Goal: Check status

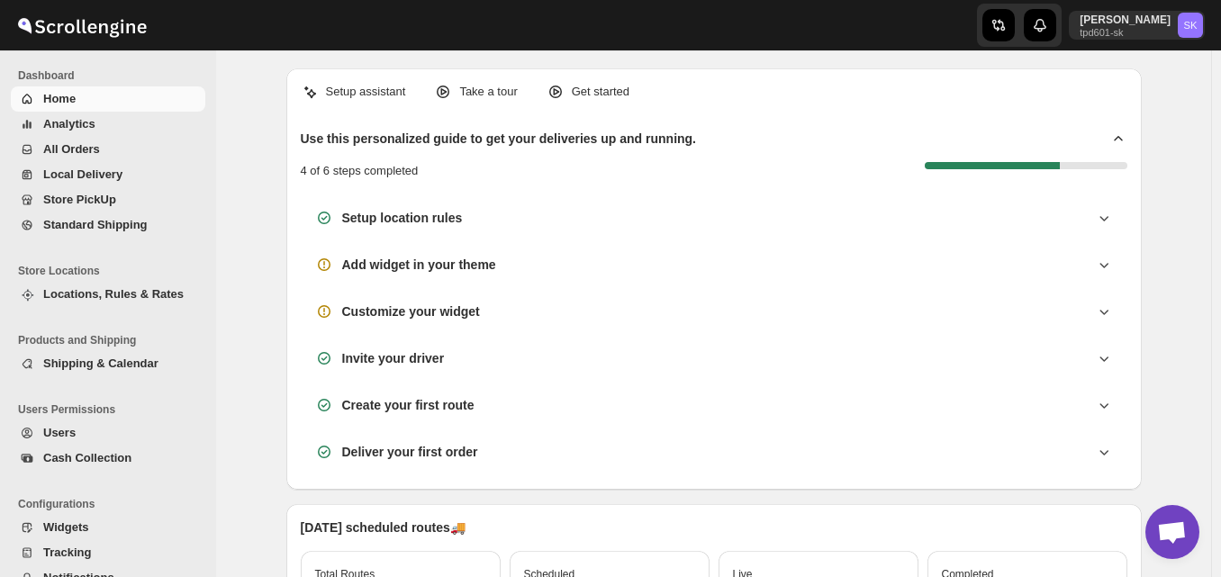
click at [74, 151] on span "All Orders" at bounding box center [71, 149] width 57 height 14
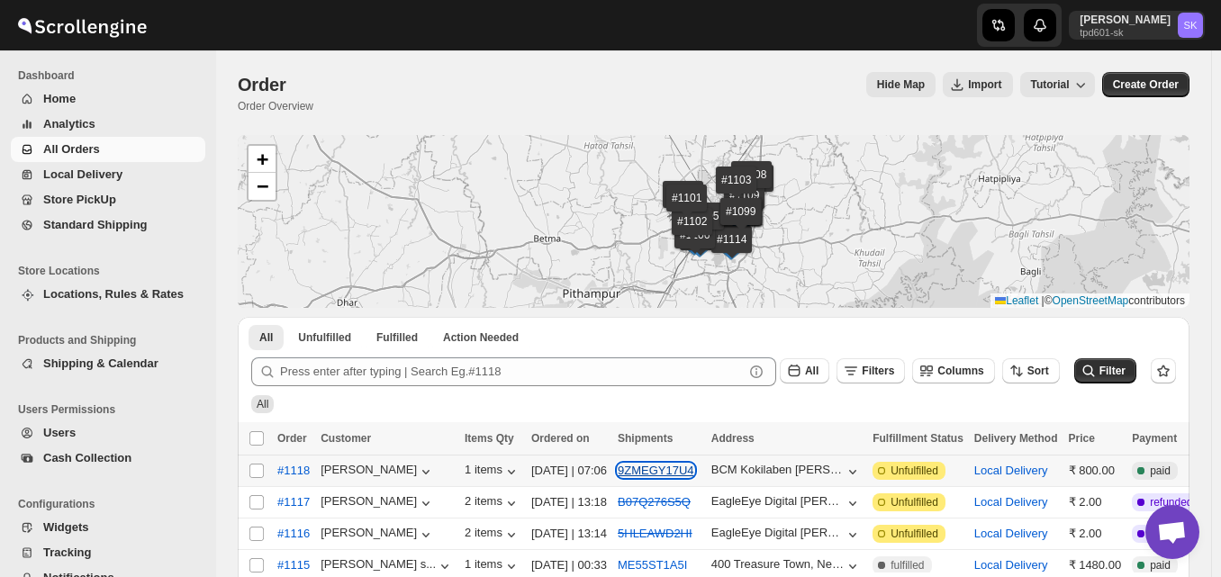
click at [641, 474] on button "9ZMEGY17U4" at bounding box center [656, 471] width 77 height 14
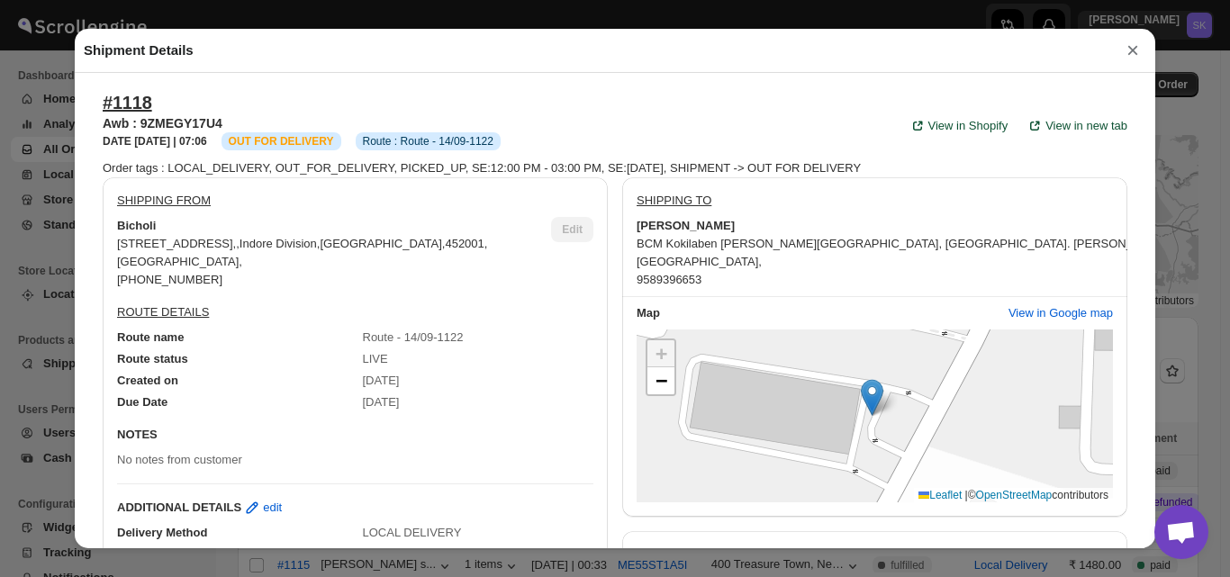
drag, startPoint x: 508, startPoint y: 195, endPoint x: 812, endPoint y: 78, distance: 325.8
click at [508, 195] on div "SHIPPING FROM [STREET_ADDRESS] , , Indore Division , [GEOGRAPHIC_DATA] , [PHONE…" at bounding box center [355, 236] width 505 height 119
click at [511, 195] on div "SHIPPING FROM [STREET_ADDRESS] , , Indore Division , [GEOGRAPHIC_DATA] , [PHONE…" at bounding box center [355, 236] width 505 height 119
click at [179, 469] on div "SHIPPING FROM [GEOGRAPHIC_DATA], near [GEOGRAPHIC_DATA], [GEOGRAPHIC_DATA][STRE…" at bounding box center [355, 410] width 505 height 466
click at [813, 77] on div "#1118 Awb : 9ZMEGY17U4 DATE [DATE] | 07:06 Info OUT FOR DELIVERY Info Route : R…" at bounding box center [615, 311] width 1081 height 476
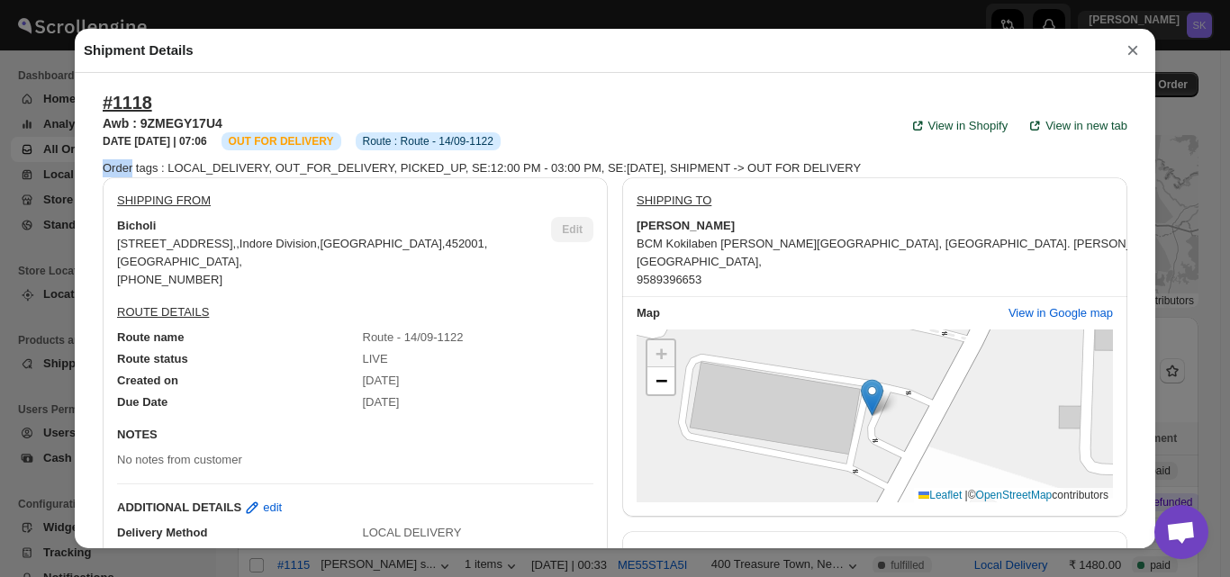
click at [811, 79] on div "#1118 Awb : 9ZMEGY17U4 DATE [DATE] | 07:06 Info OUT FOR DELIVERY Info Route : R…" at bounding box center [615, 311] width 1081 height 476
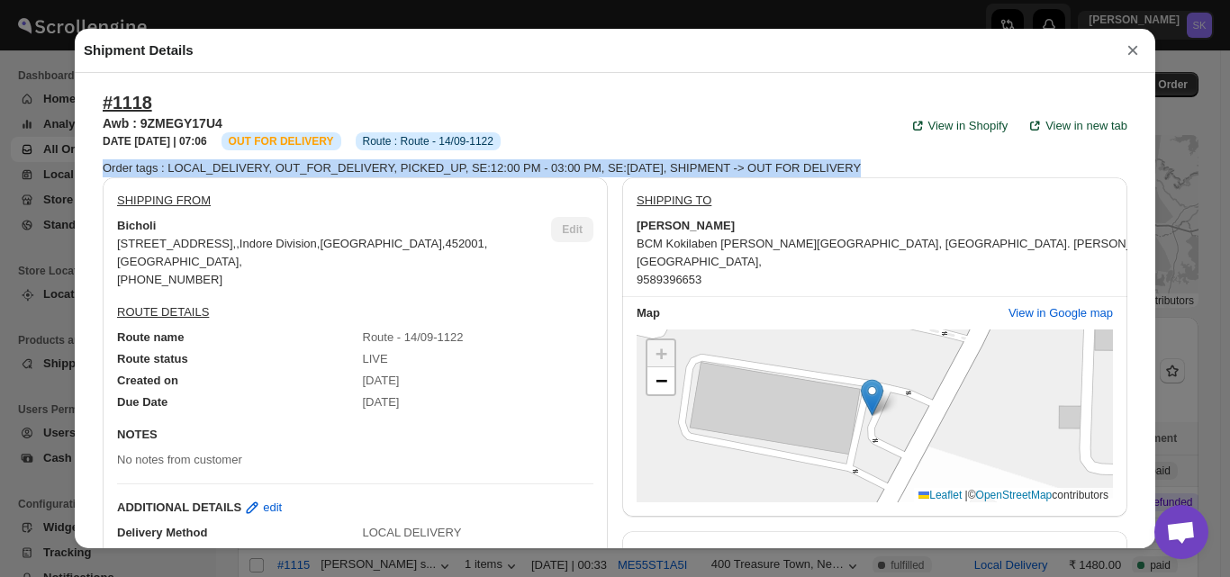
click at [812, 78] on div "#1118 Awb : 9ZMEGY17U4 DATE [DATE] | 07:06 Info OUT FOR DELIVERY Info Route : R…" at bounding box center [615, 311] width 1081 height 476
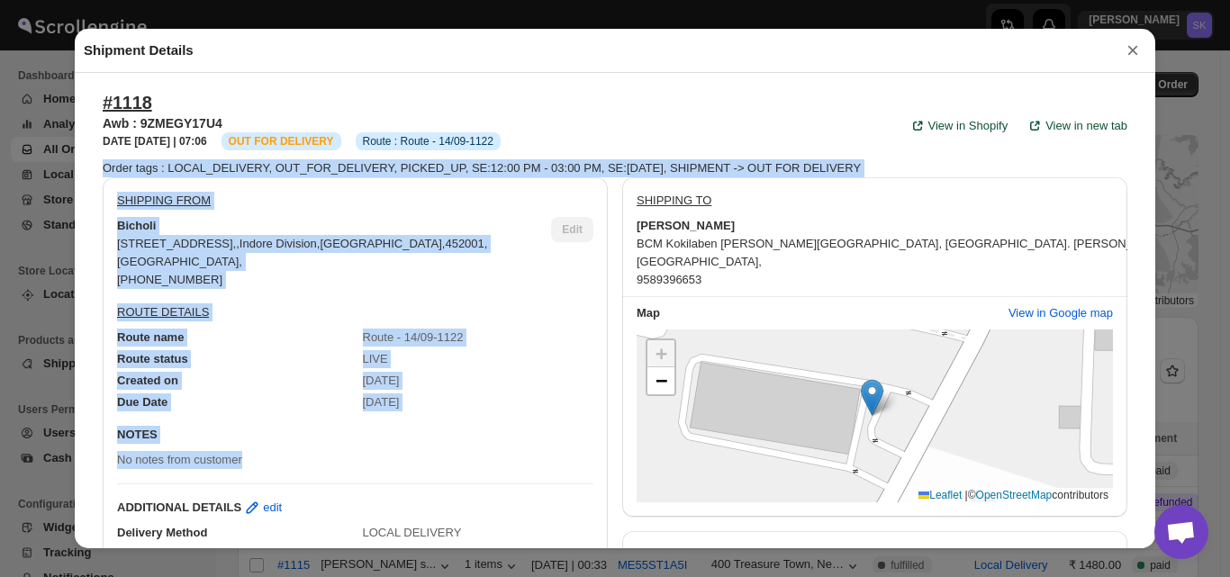
drag, startPoint x: 812, startPoint y: 78, endPoint x: 0, endPoint y: 558, distance: 943.6
click at [899, 181] on div "#1118 Awb : 9ZMEGY17U4 DATE [DATE] | 07:06 Info OUT FOR DELIVERY Info Route : R…" at bounding box center [615, 311] width 1081 height 476
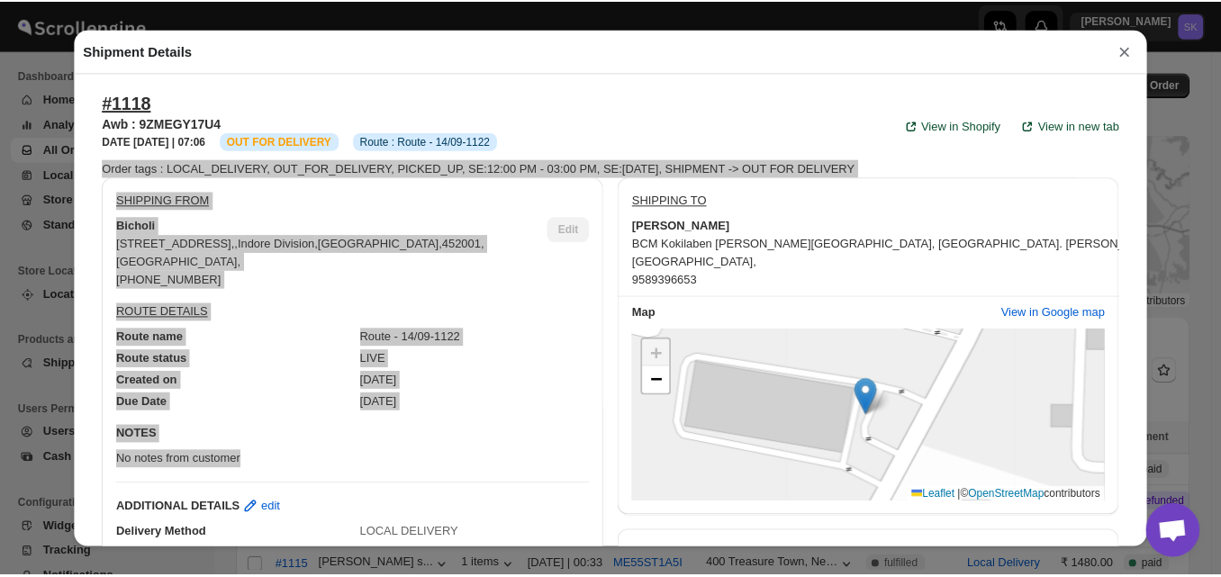
scroll to position [166, 0]
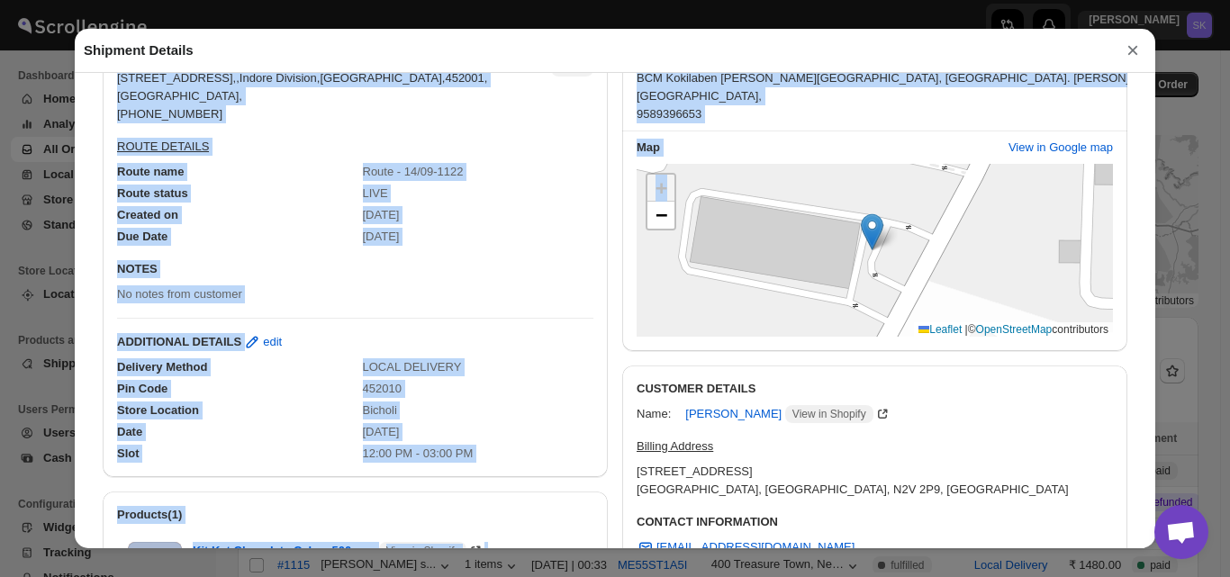
click at [916, 116] on div "BCM Kokilaben [PERSON_NAME][GEOGRAPHIC_DATA], [GEOGRAPHIC_DATA]. [PERSON_NAME][…" at bounding box center [875, 96] width 476 height 54
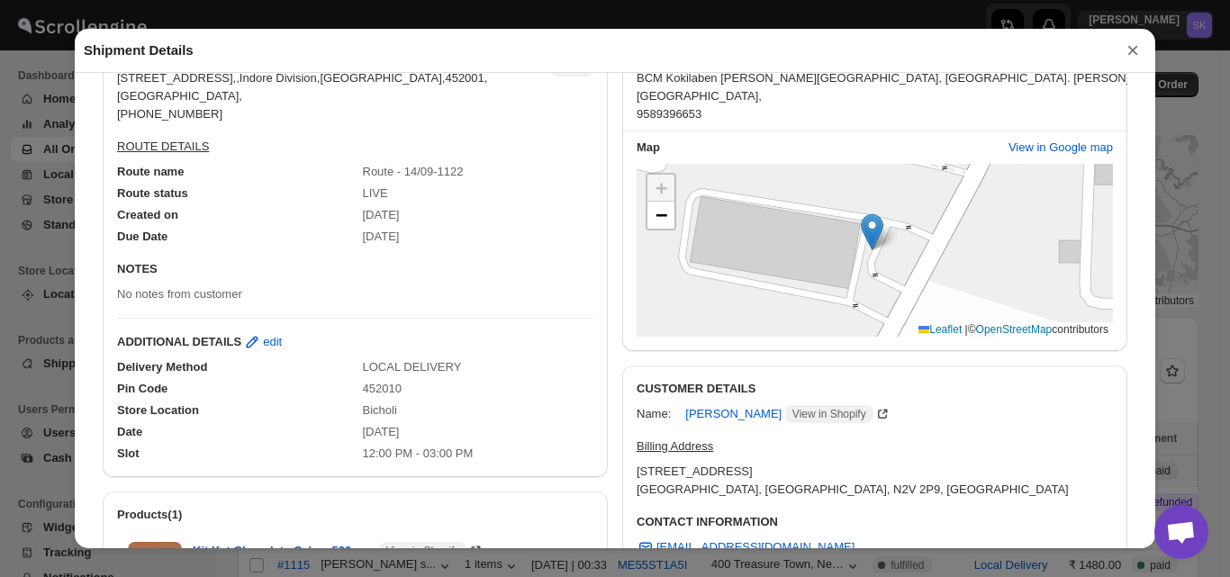
click at [1137, 54] on button "×" at bounding box center [1133, 50] width 27 height 25
